Goal: Navigation & Orientation: Find specific page/section

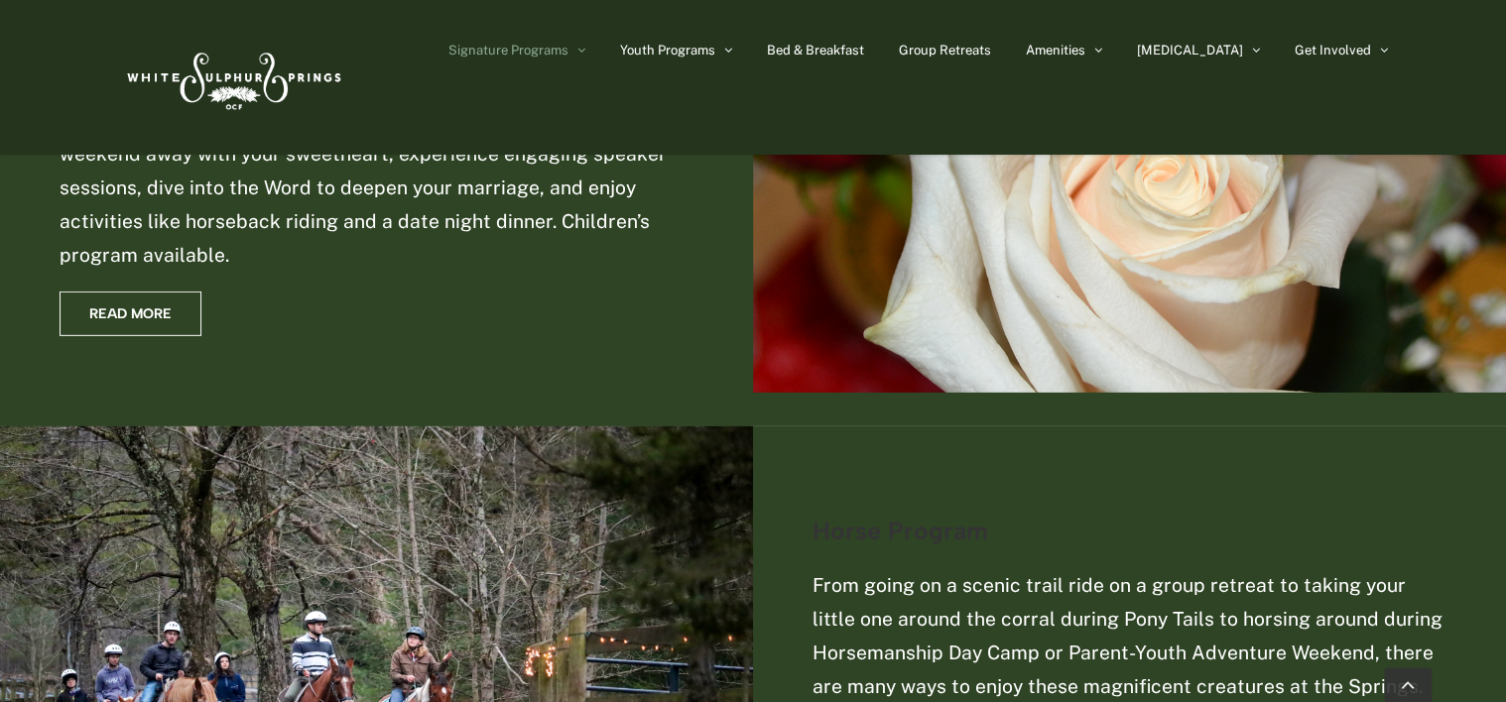
scroll to position [2976, 0]
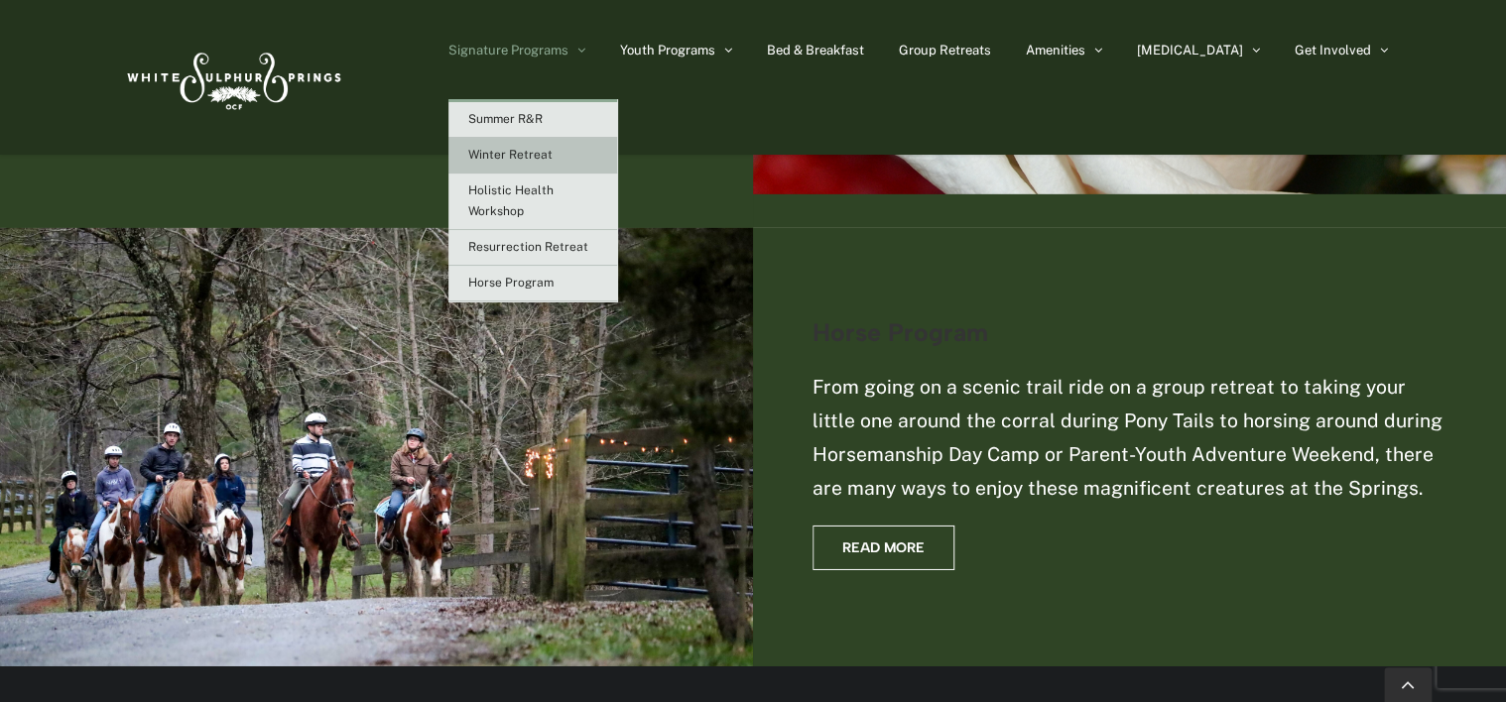
click at [553, 153] on span "Winter Retreat" at bounding box center [510, 155] width 84 height 14
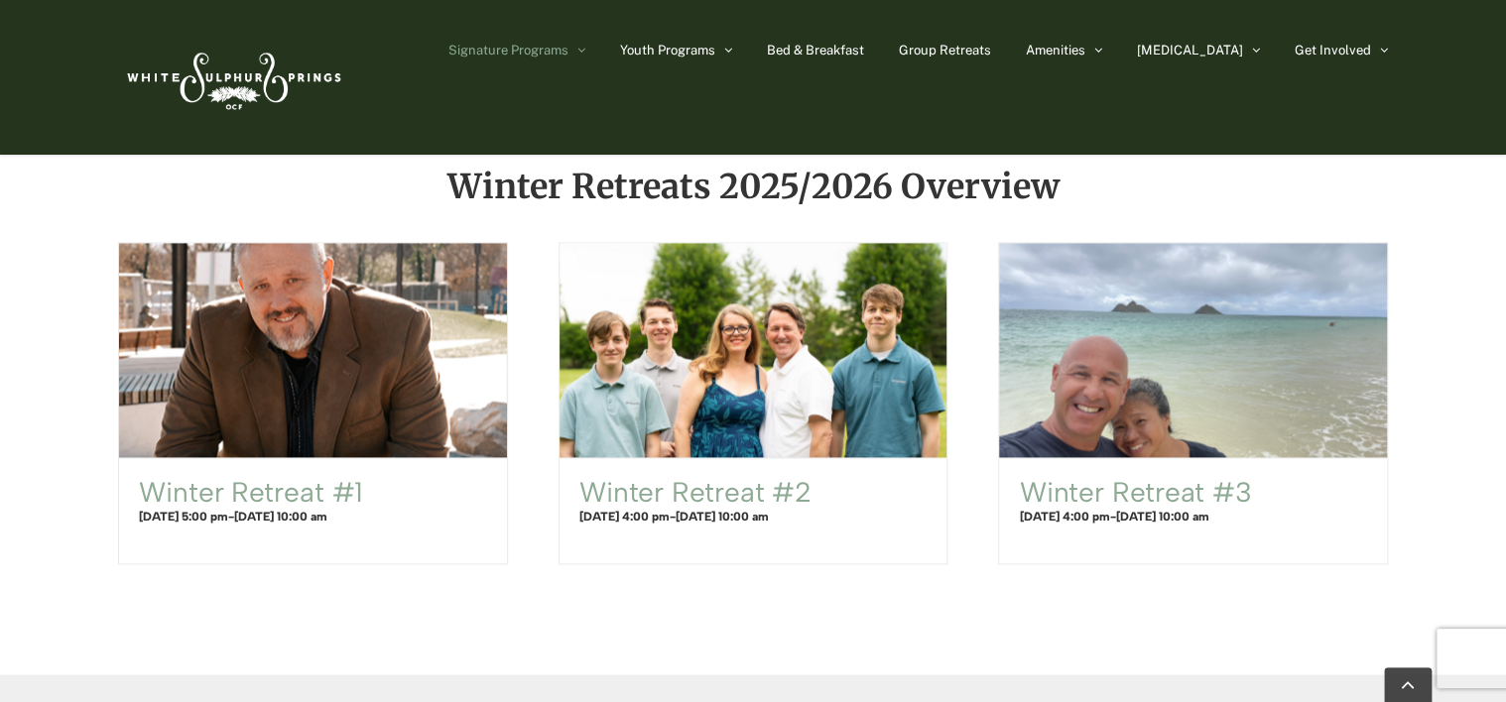
scroll to position [1191, 0]
